Goal: Transaction & Acquisition: Purchase product/service

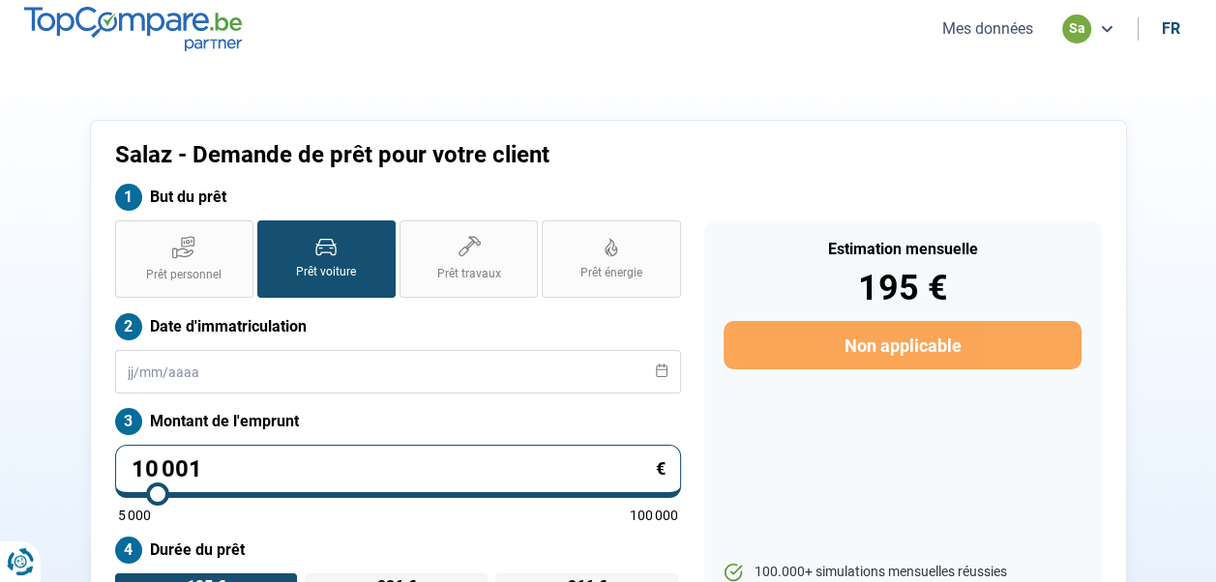
click at [1000, 29] on button "Mes données" at bounding box center [987, 28] width 103 height 20
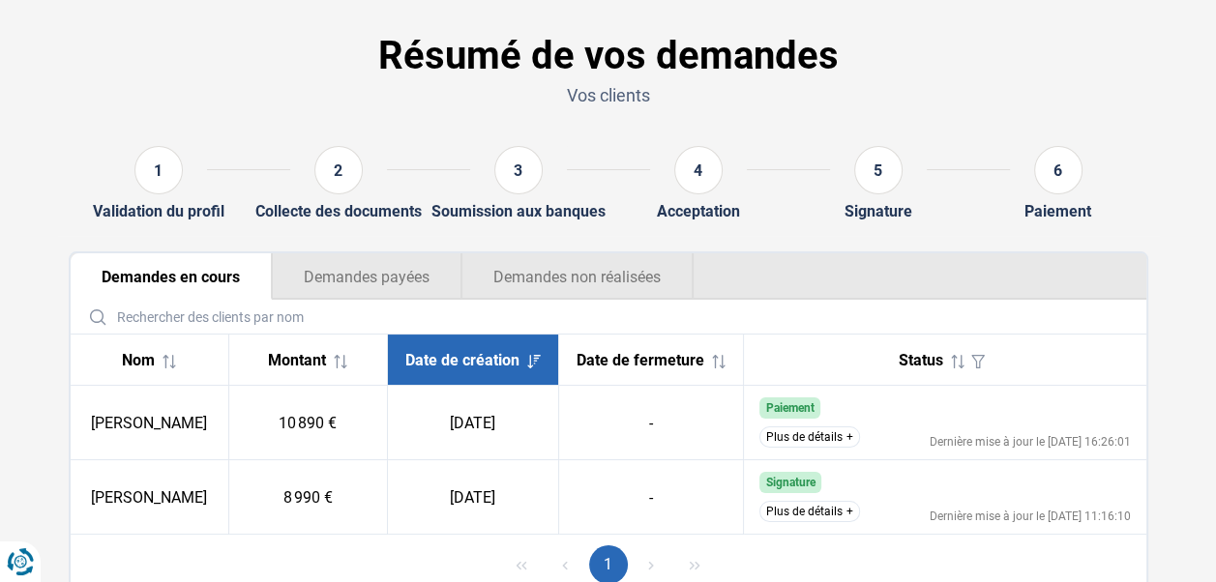
scroll to position [148, 0]
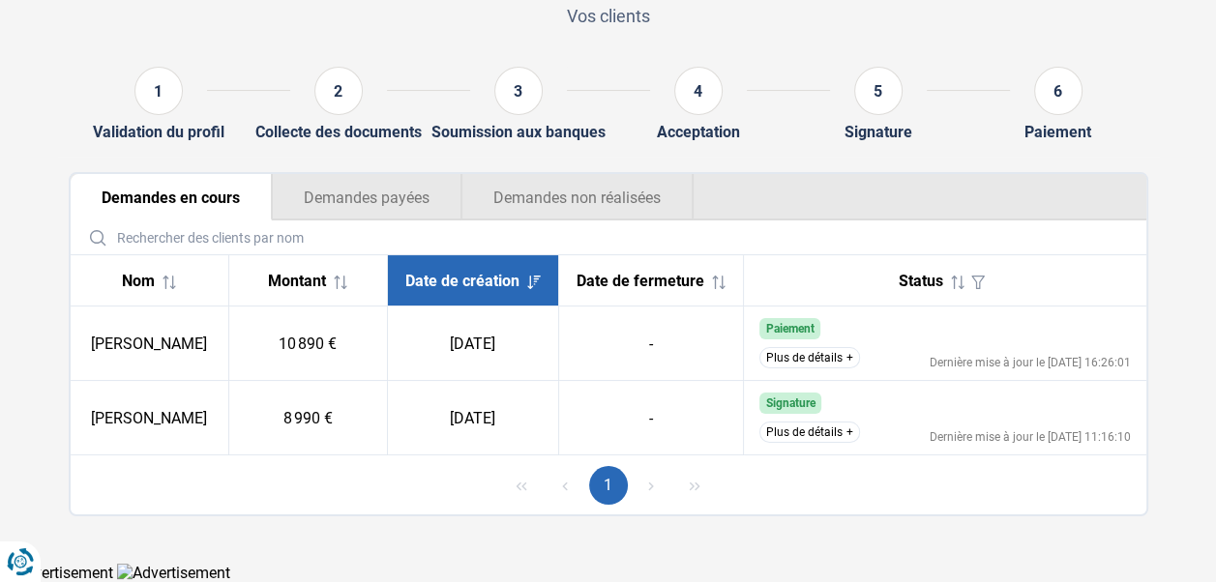
click at [811, 354] on button "Plus de détails" at bounding box center [809, 357] width 101 height 21
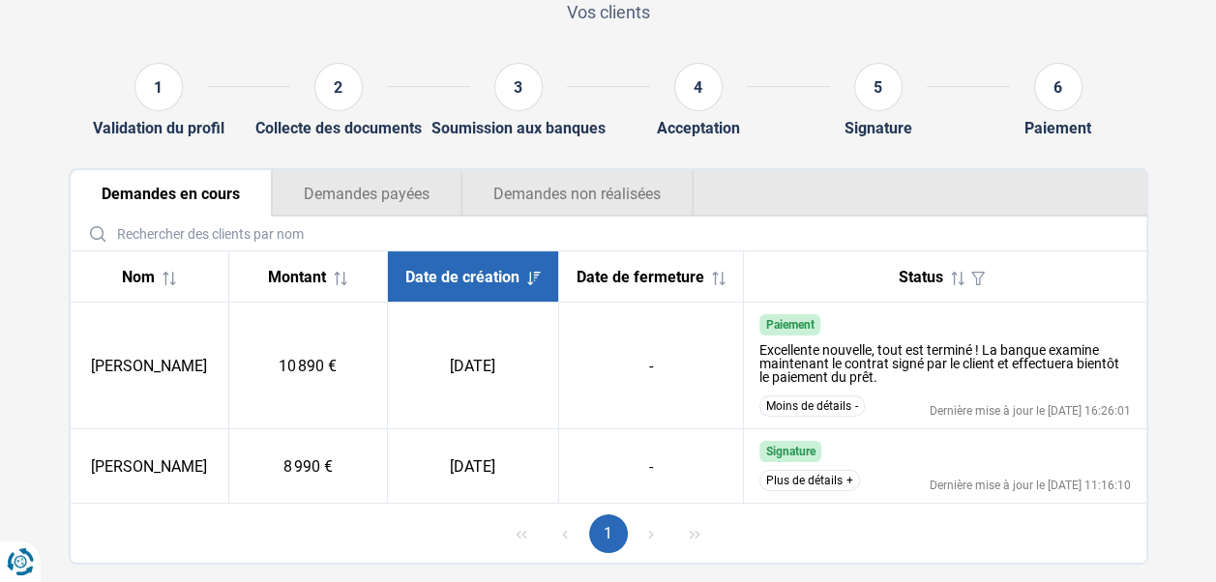
scroll to position [200, 0]
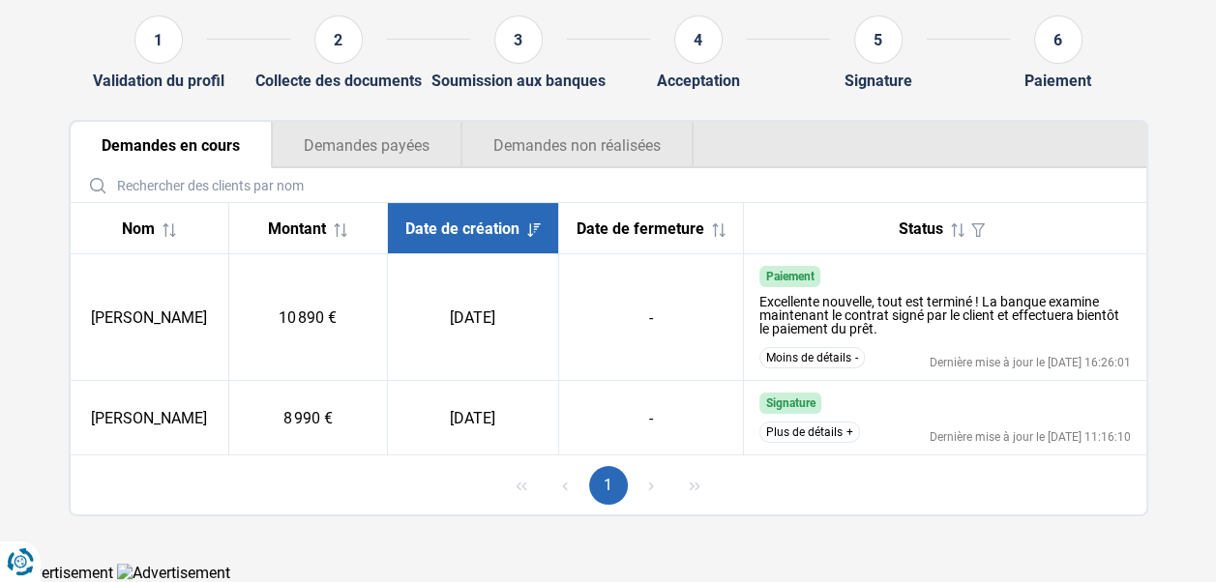
click at [795, 404] on span "Signature" at bounding box center [789, 404] width 49 height 14
click at [795, 430] on button "Plus de détails" at bounding box center [809, 432] width 101 height 21
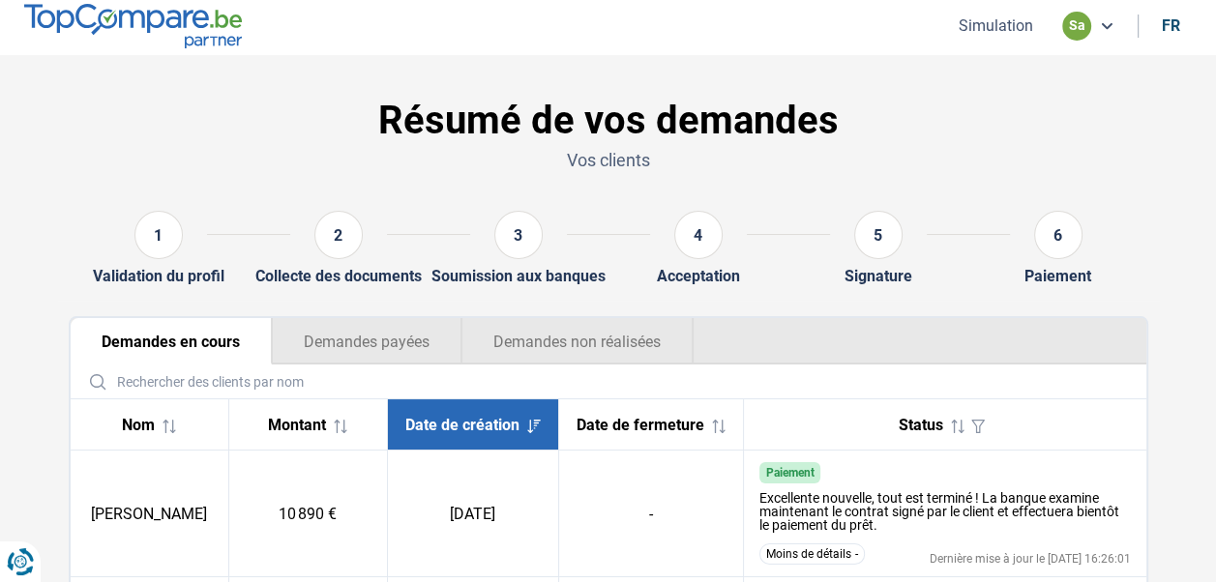
scroll to position [0, 0]
